Goal: Task Accomplishment & Management: Use online tool/utility

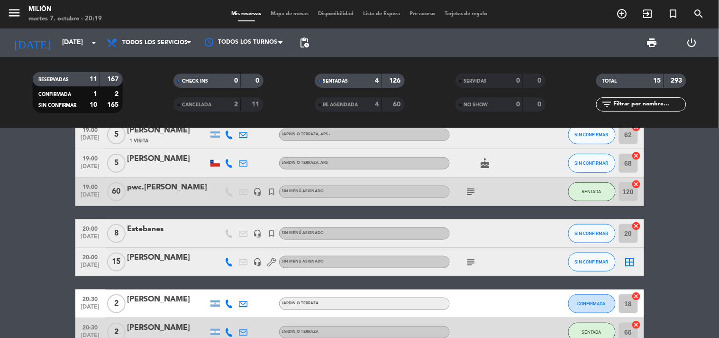
scroll to position [211, 0]
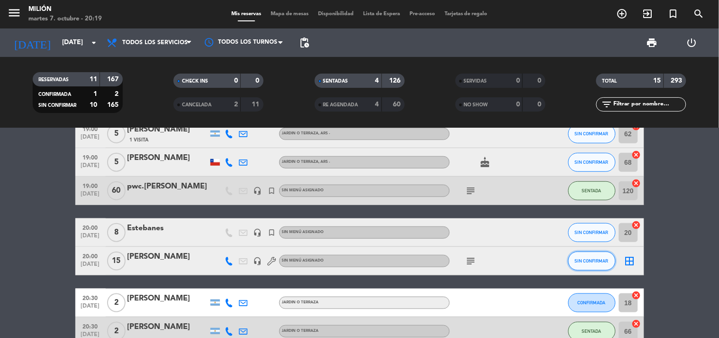
click at [610, 258] on button "SIN CONFIRMAR" at bounding box center [591, 260] width 47 height 19
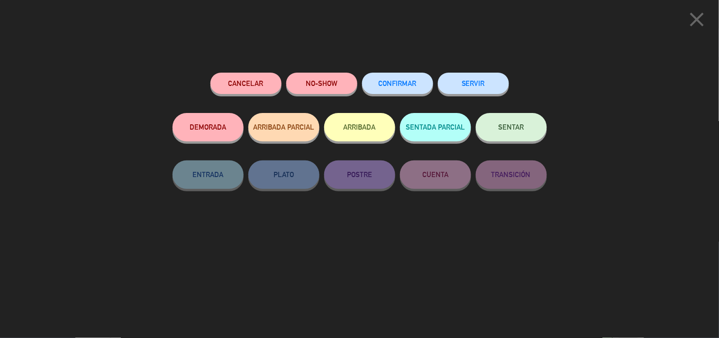
click at [496, 135] on button "SENTAR" at bounding box center [511, 127] width 71 height 28
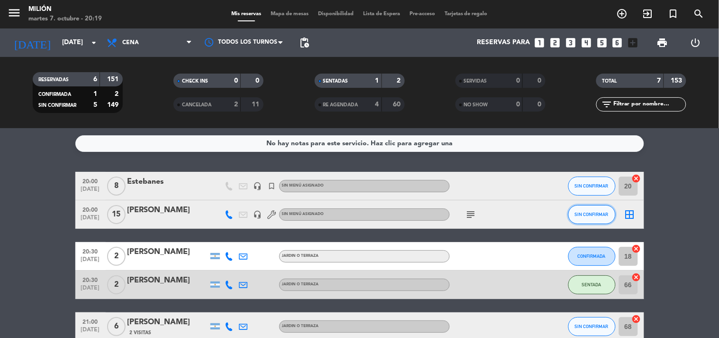
click at [595, 217] on button "SIN CONFIRMAR" at bounding box center [591, 214] width 47 height 19
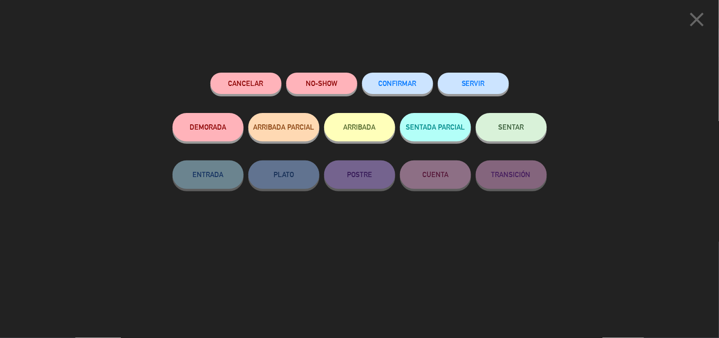
click at [498, 125] on button "SENTAR" at bounding box center [511, 127] width 71 height 28
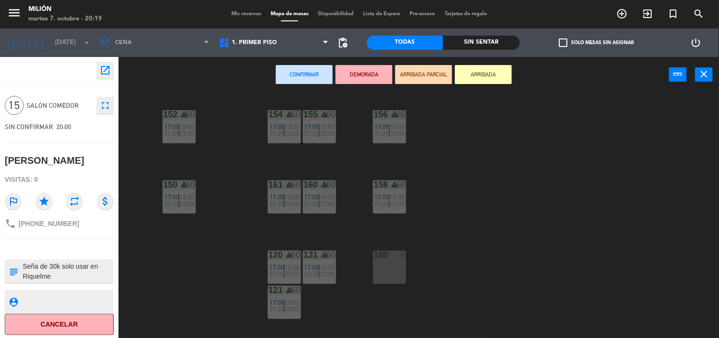
click at [317, 65] on button "Confirmar" at bounding box center [304, 74] width 57 height 19
click at [276, 77] on div "Confirmar DEMORADA ARRIBADA PARCIAL ARRIBADA power_input close" at bounding box center [394, 75] width 551 height 36
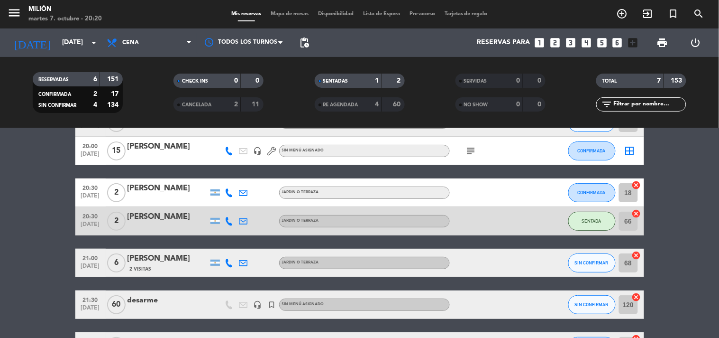
scroll to position [28, 0]
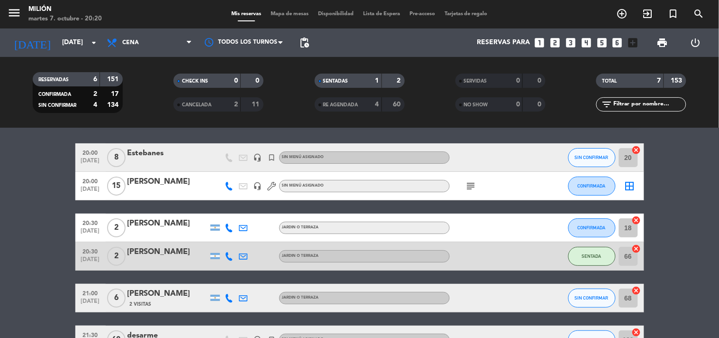
click at [472, 190] on icon "subject" at bounding box center [471, 185] width 11 height 11
